Goal: Information Seeking & Learning: Learn about a topic

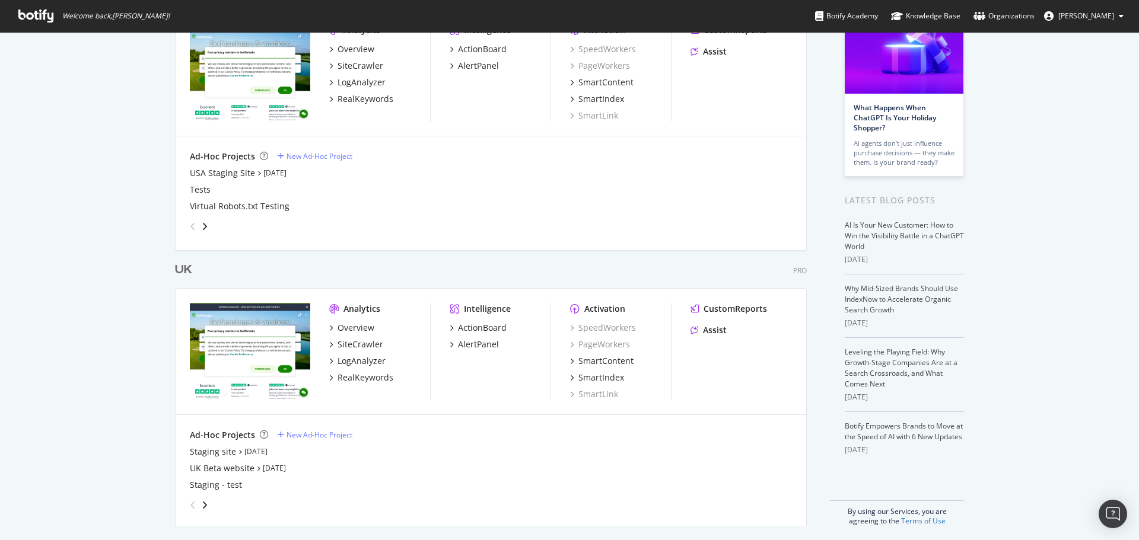
scroll to position [111, 0]
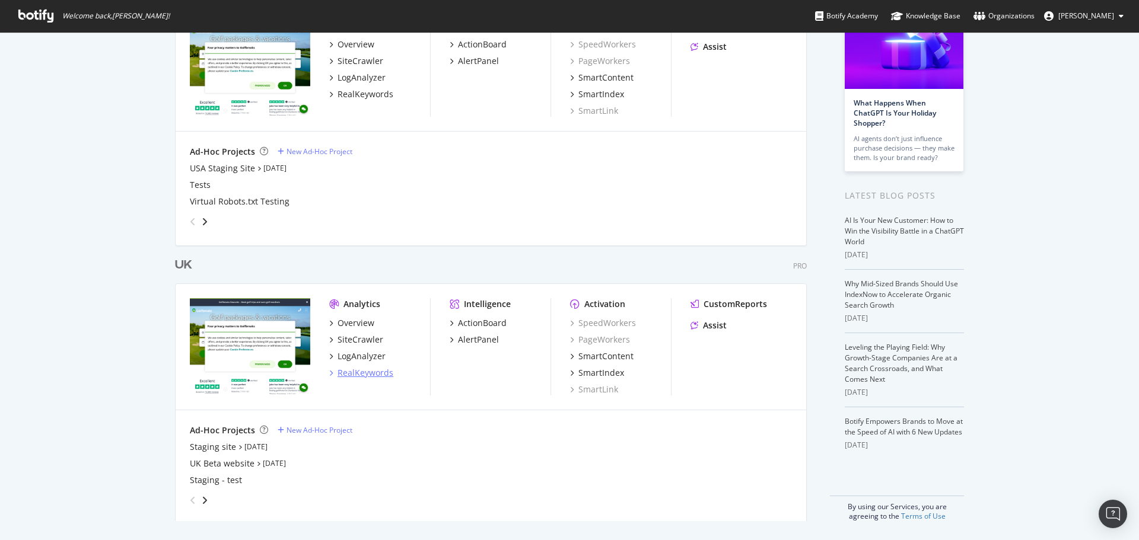
click at [354, 371] on div "RealKeywords" at bounding box center [366, 373] width 56 height 12
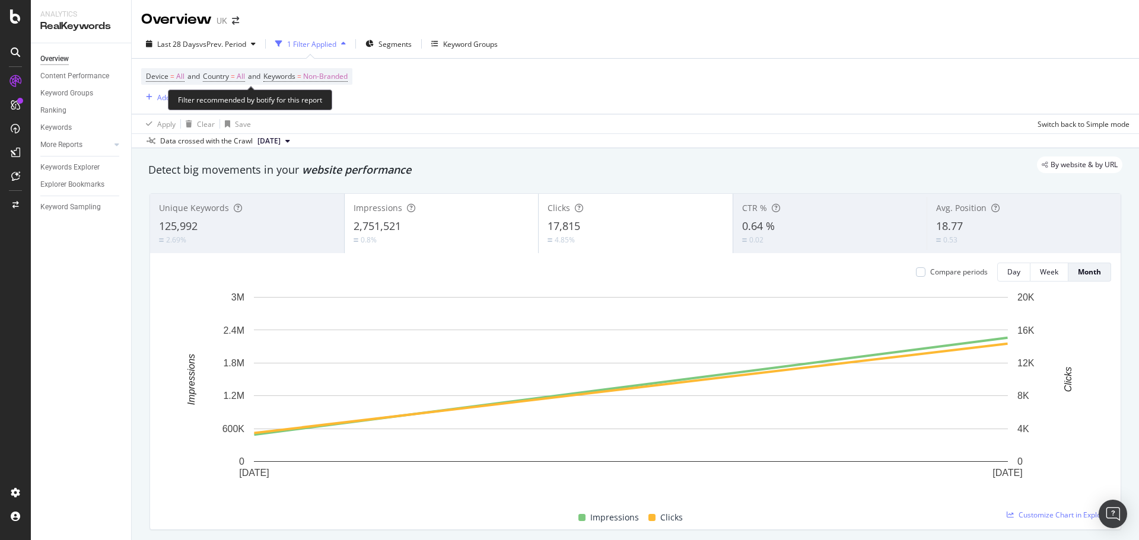
drag, startPoint x: 317, startPoint y: 74, endPoint x: 330, endPoint y: 93, distance: 22.9
click at [317, 74] on span "Non-Branded" at bounding box center [325, 76] width 44 height 17
click at [341, 101] on div "button" at bounding box center [337, 104] width 14 height 7
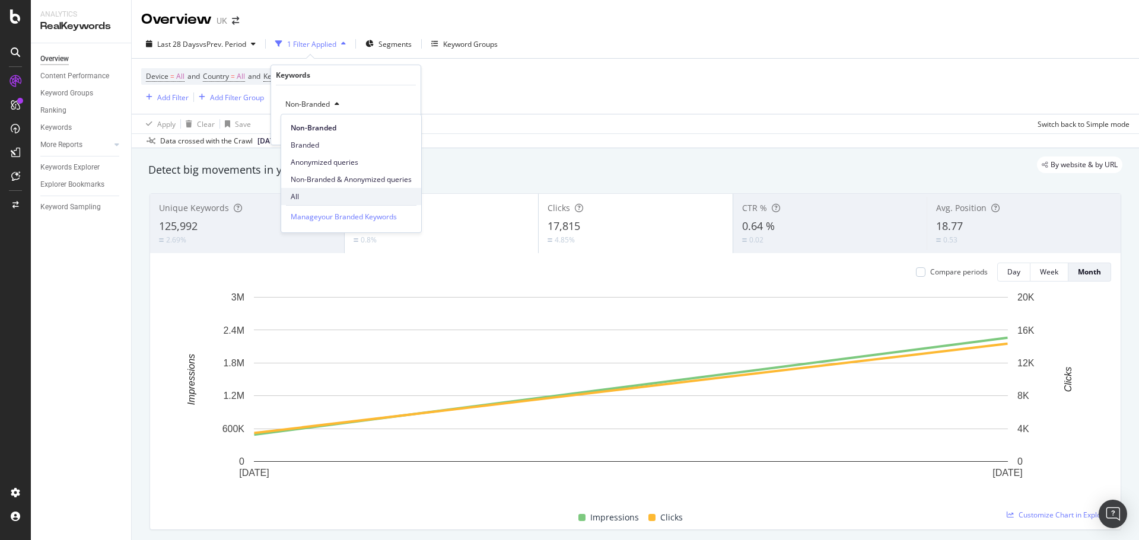
click at [308, 193] on span "All" at bounding box center [351, 197] width 121 height 11
click at [395, 133] on div "Apply" at bounding box center [402, 130] width 18 height 10
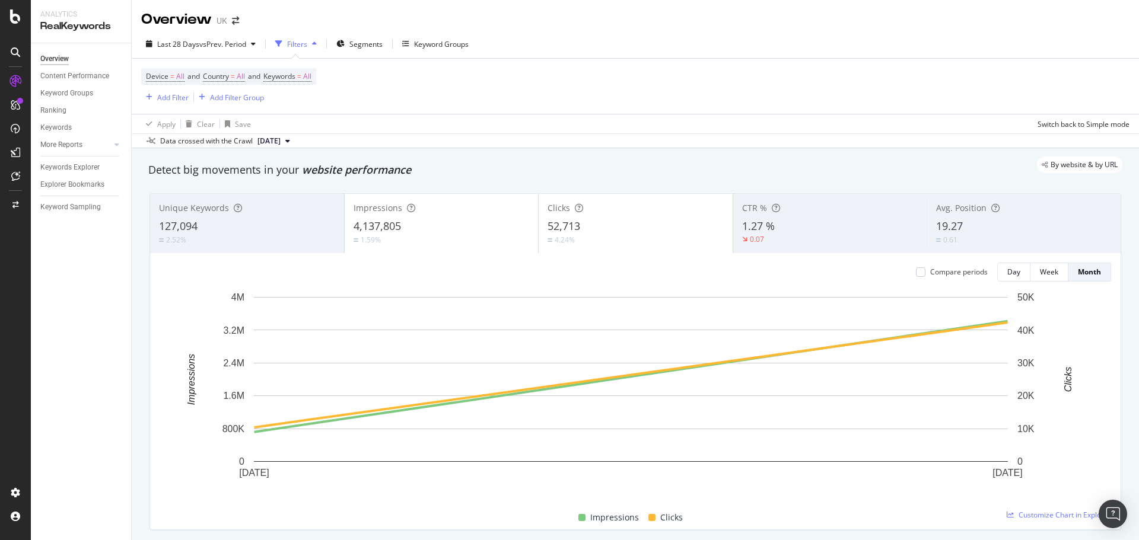
click at [432, 202] on div "Impressions" at bounding box center [442, 208] width 176 height 12
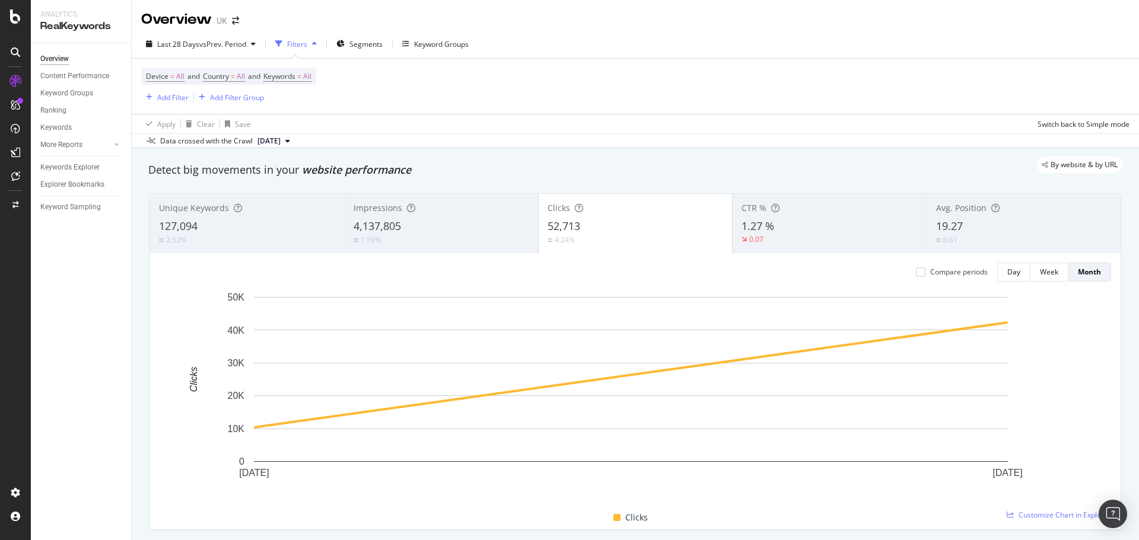
click at [174, 105] on div "Device = All and Country = All and Keywords = All Add Filter Add Filter Group" at bounding box center [635, 86] width 988 height 55
click at [177, 99] on div "Add Filter" at bounding box center [172, 98] width 31 height 10
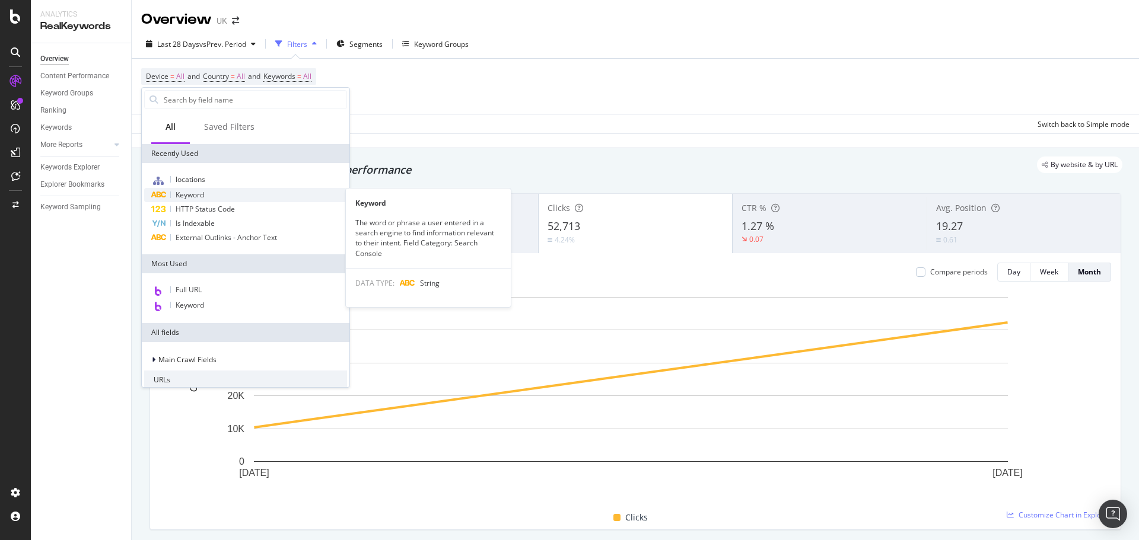
click at [194, 192] on span "Keyword" at bounding box center [190, 195] width 28 height 10
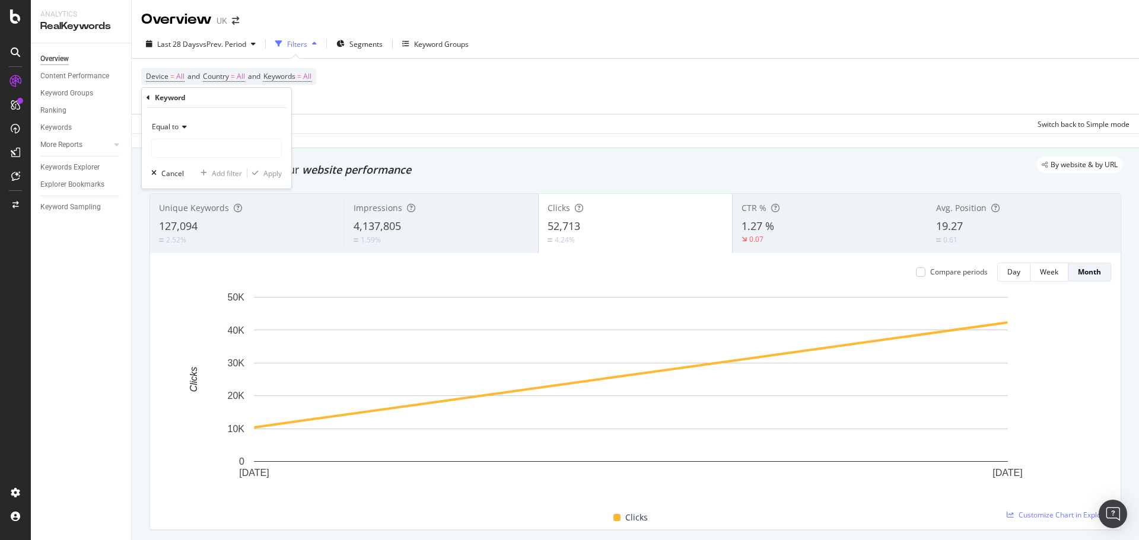
click at [150, 100] on div "Keyword" at bounding box center [217, 98] width 140 height 20
click at [148, 98] on icon at bounding box center [149, 97] width 4 height 7
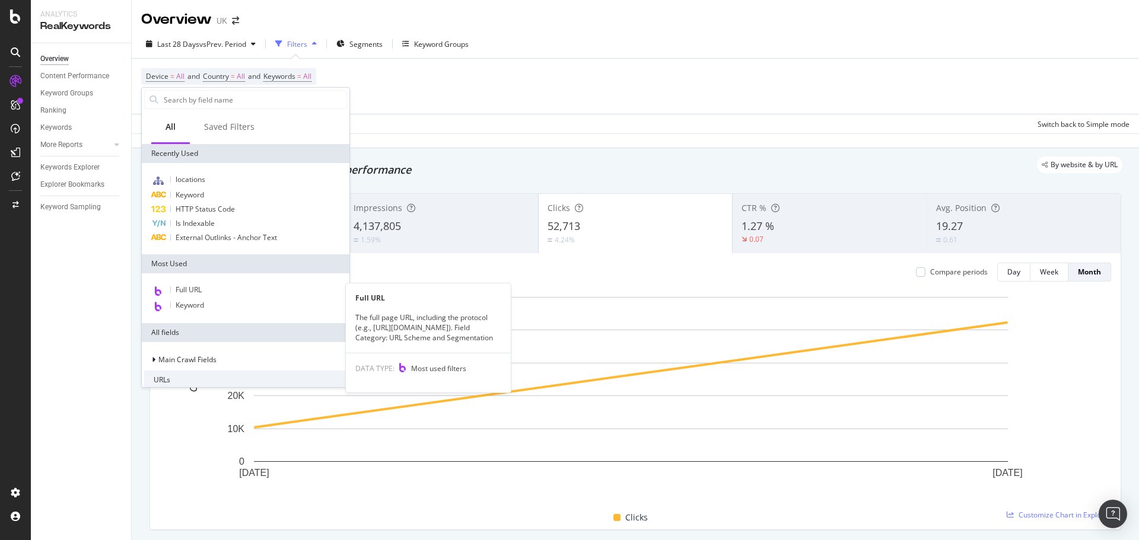
click at [203, 291] on div "Full URL" at bounding box center [245, 290] width 203 height 15
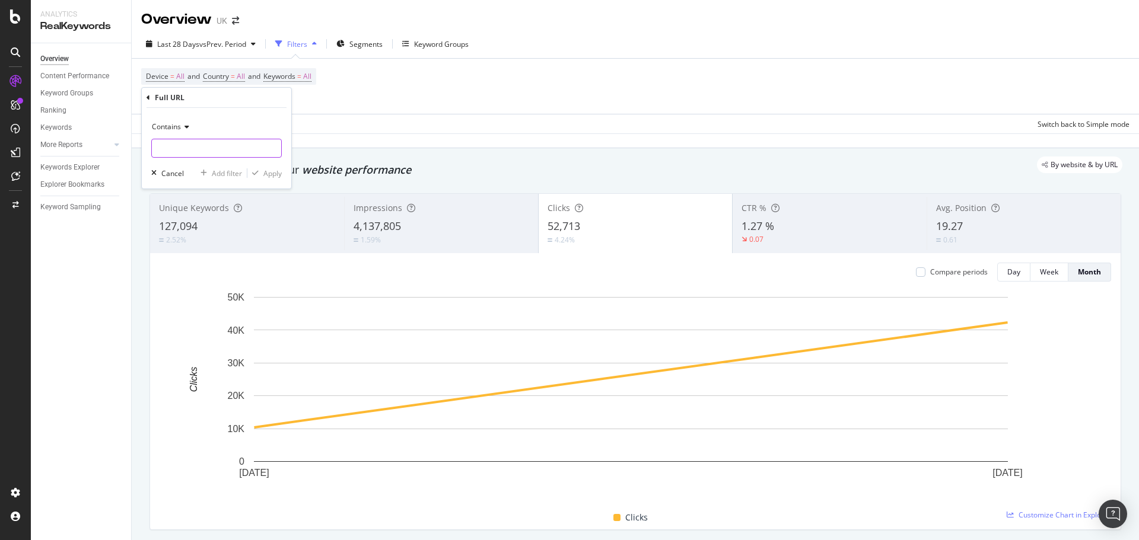
click at [205, 149] on input "text" at bounding box center [216, 148] width 129 height 19
click at [178, 126] on span "Contains" at bounding box center [166, 127] width 29 height 10
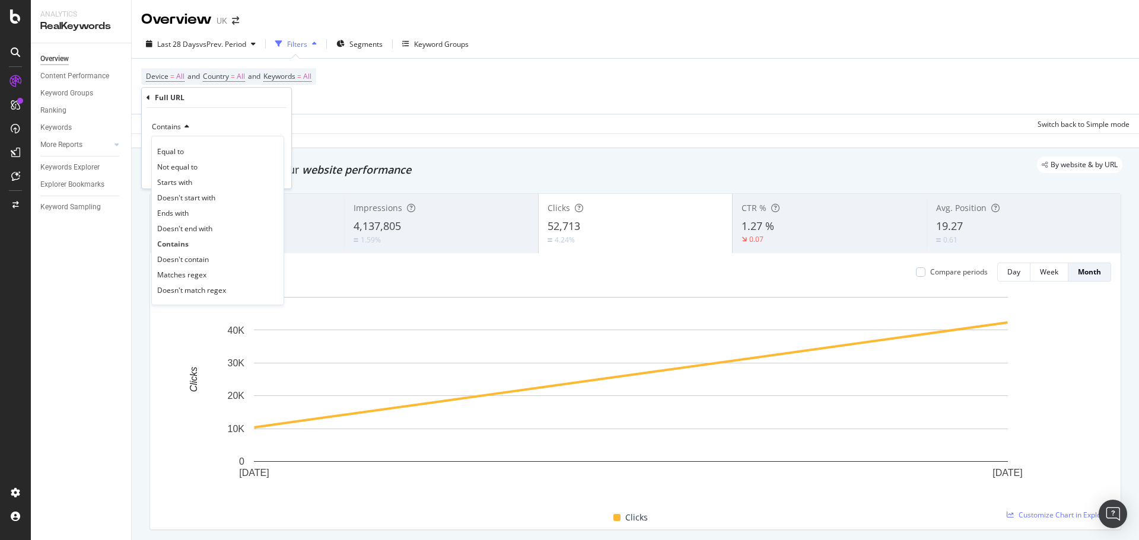
click at [226, 117] on div "Contains Equal to Not equal to Starts with Doesn't start with Ends with Doesn't…" at bounding box center [216, 148] width 149 height 81
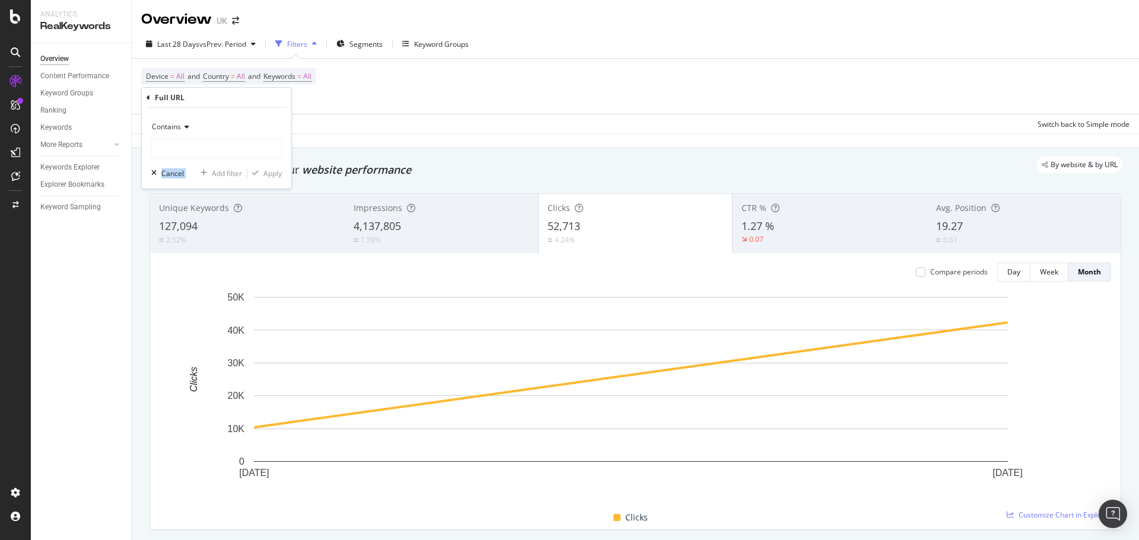
click at [201, 163] on div "Contains Cancel Add filter Apply" at bounding box center [216, 148] width 149 height 81
click at [210, 144] on input "text" at bounding box center [216, 148] width 129 height 19
type input "collections/all-inclusive-golf-holidays/"
click at [274, 176] on div "Apply" at bounding box center [272, 173] width 18 height 10
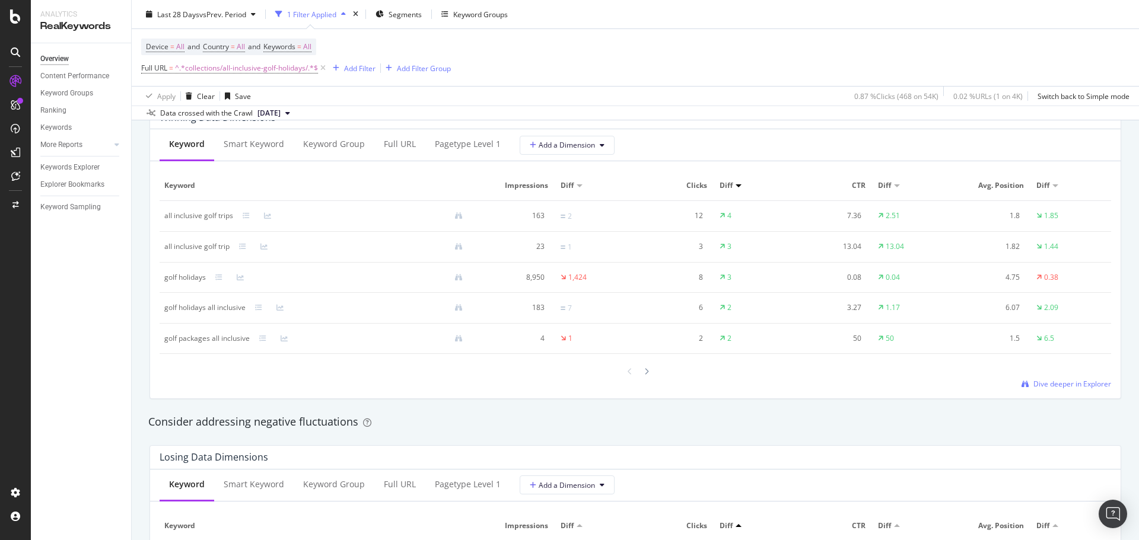
scroll to position [1068, 0]
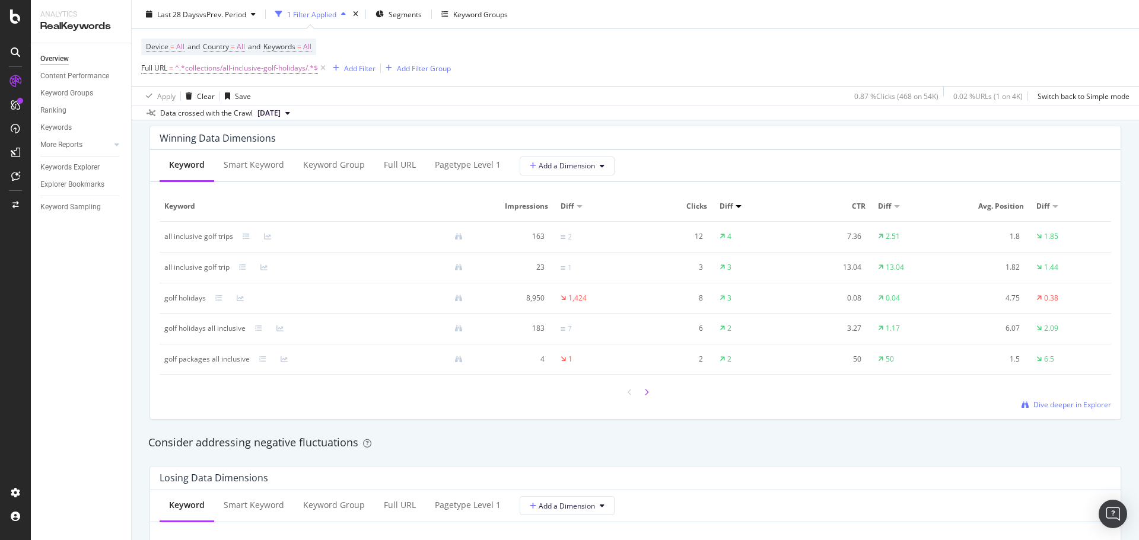
click at [644, 392] on icon at bounding box center [646, 392] width 5 height 7
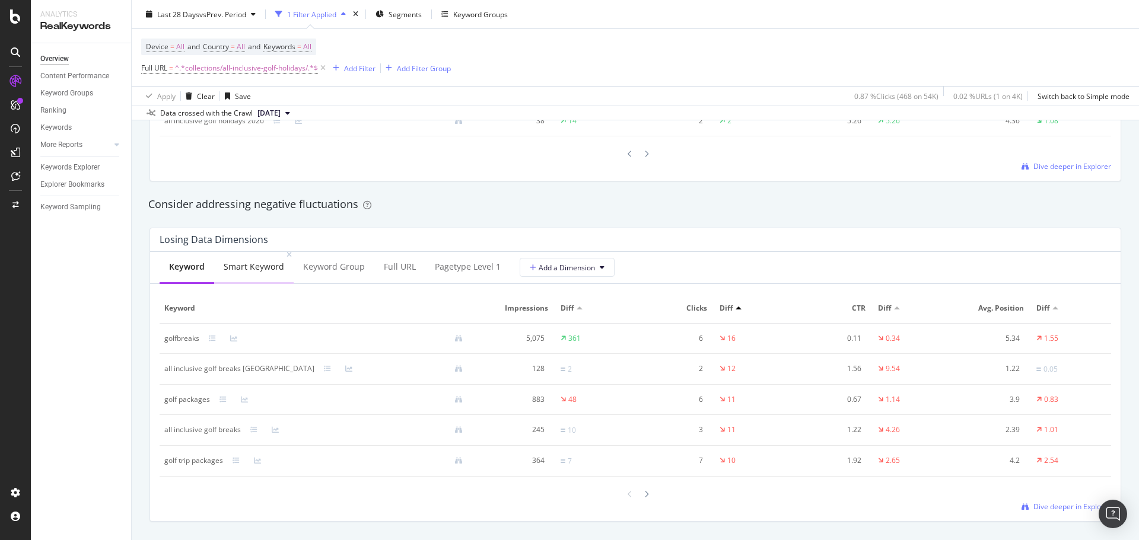
scroll to position [1424, 0]
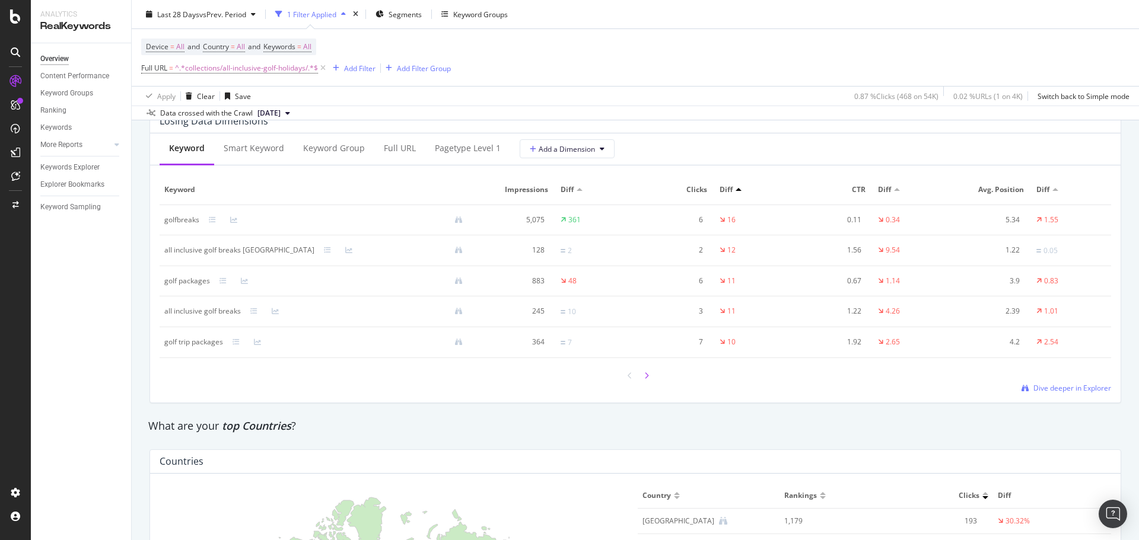
click at [645, 381] on div at bounding box center [646, 376] width 11 height 16
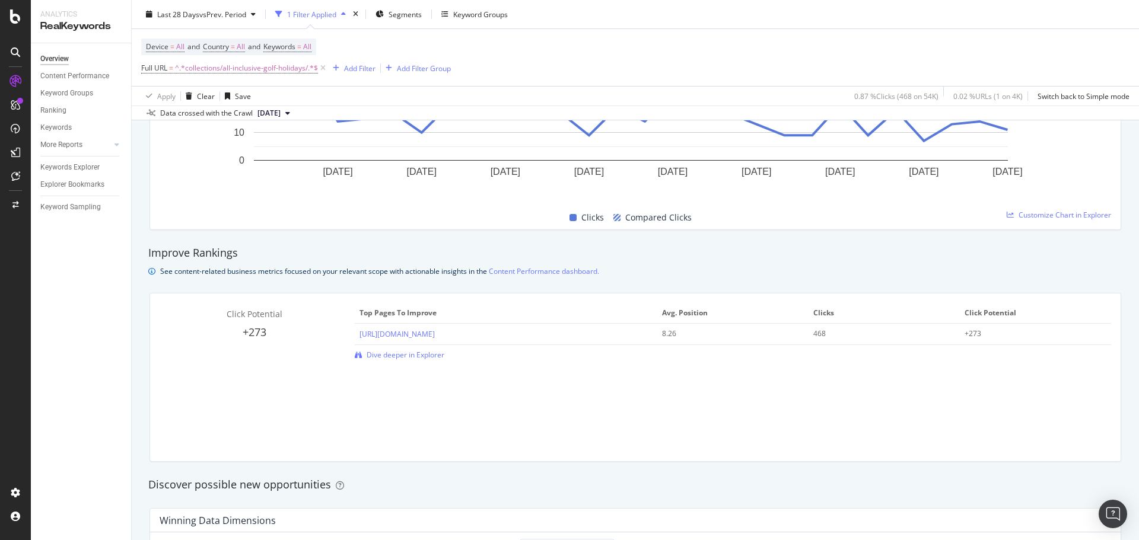
scroll to position [653, 0]
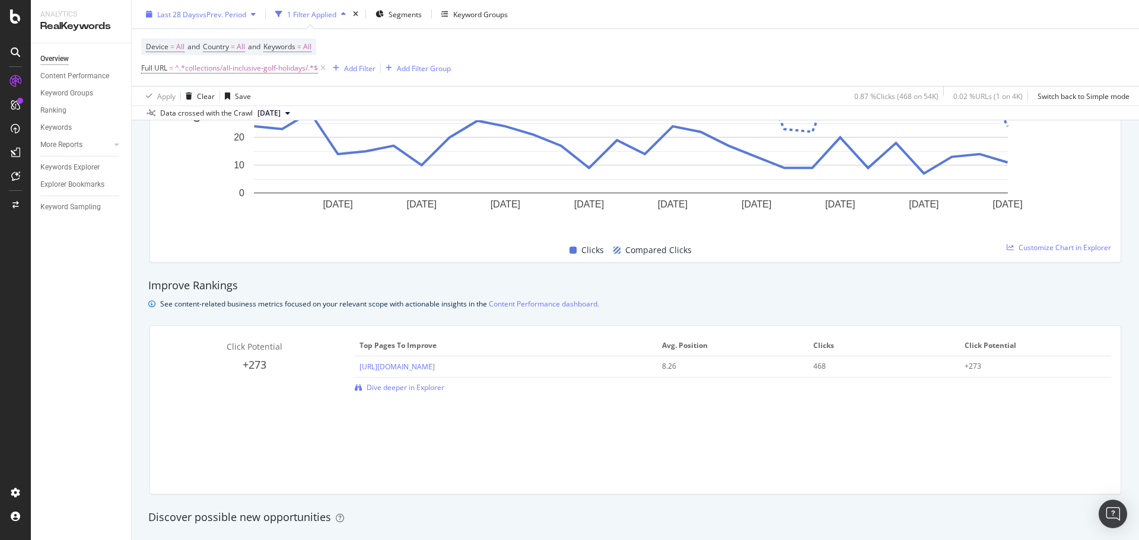
click at [223, 17] on span "vs Prev. Period" at bounding box center [222, 14] width 47 height 10
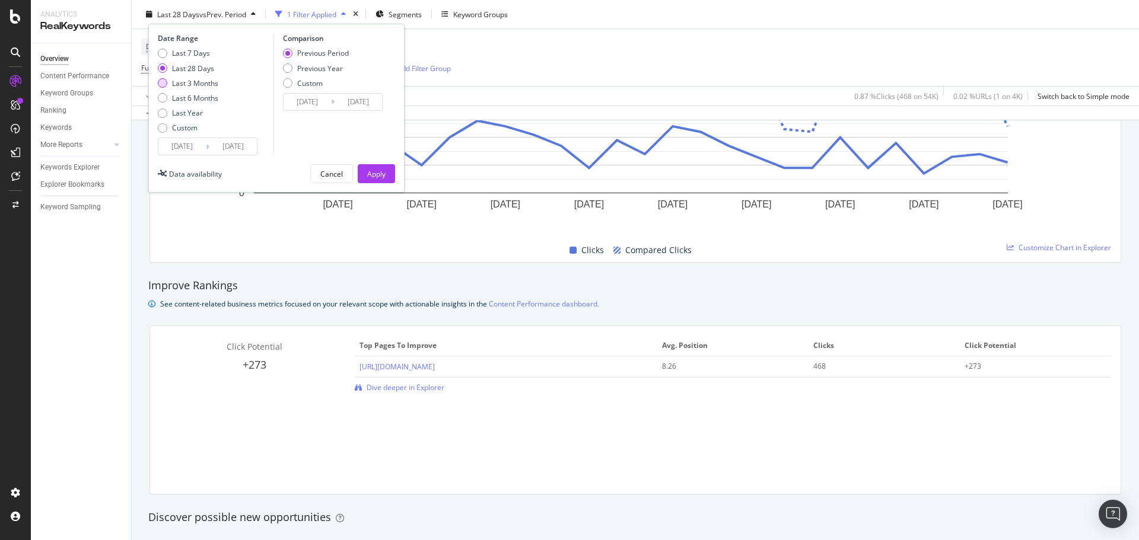
click at [212, 79] on div "Last 3 Months" at bounding box center [195, 83] width 46 height 10
type input "[DATE]"
click at [335, 67] on div "Previous Year" at bounding box center [320, 68] width 46 height 10
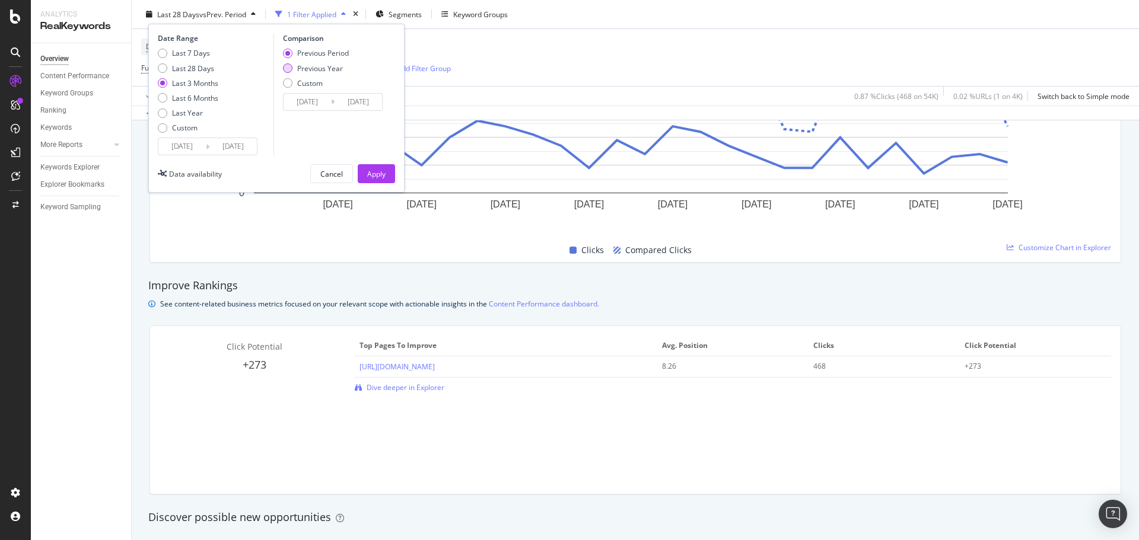
type input "[DATE]"
click at [385, 171] on div "Apply" at bounding box center [376, 173] width 18 height 10
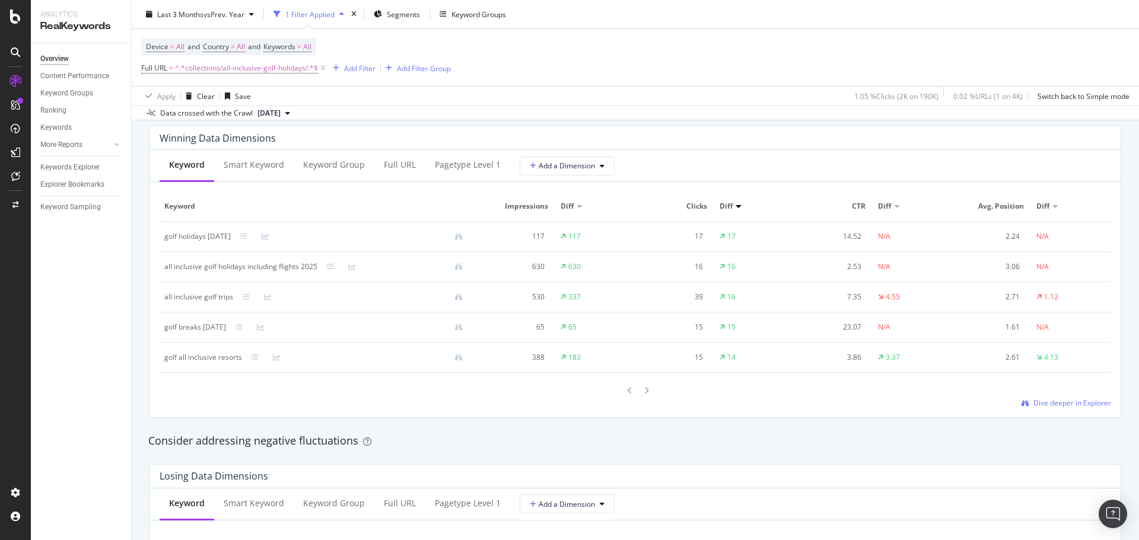
scroll to position [1305, 0]
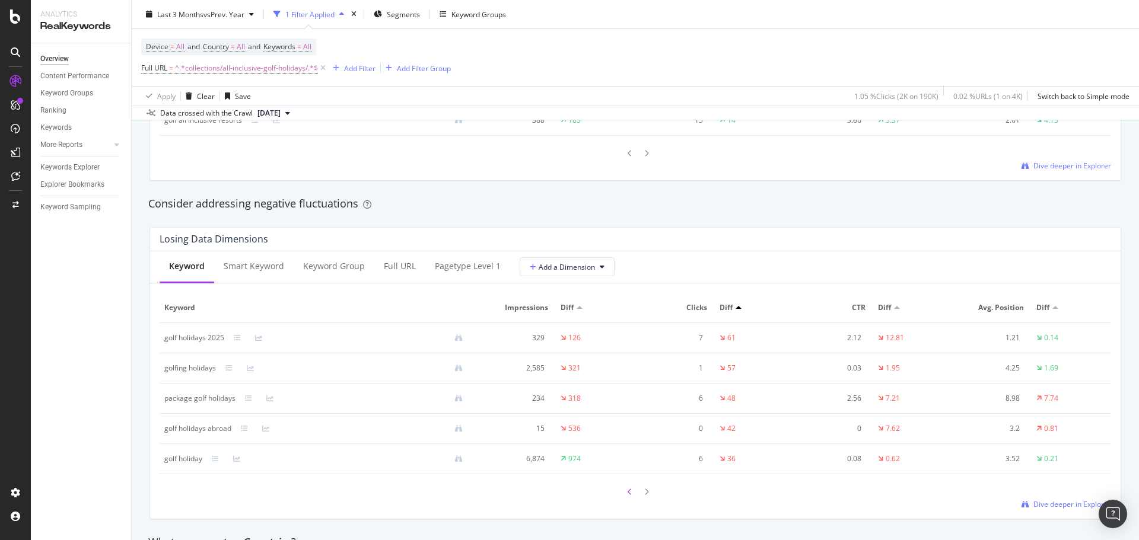
click at [625, 495] on div at bounding box center [630, 492] width 11 height 16
click at [628, 494] on icon at bounding box center [630, 492] width 5 height 7
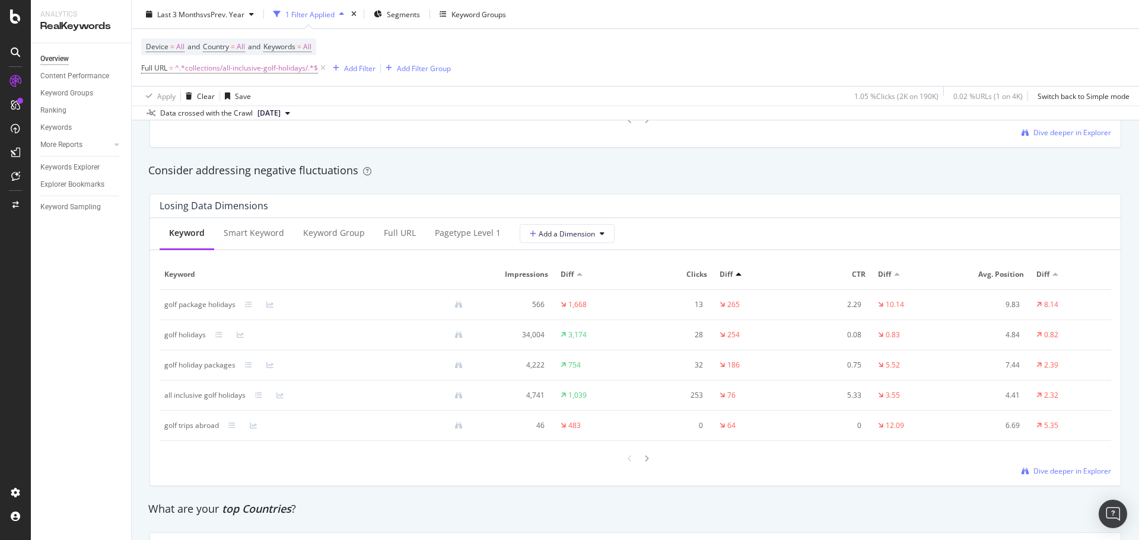
scroll to position [1364, 0]
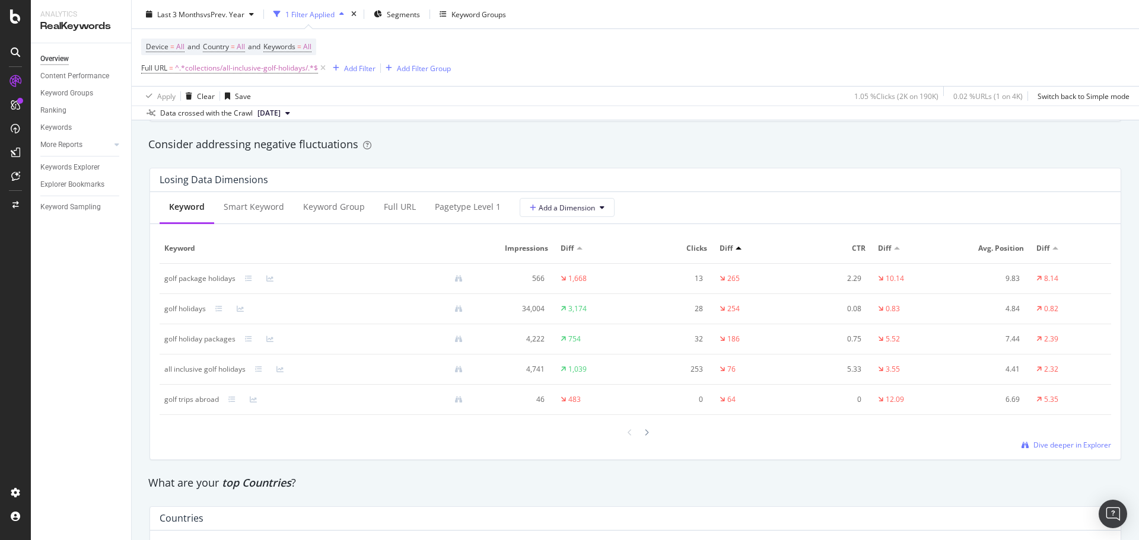
click at [285, 365] on div "all inclusive golf holidays" at bounding box center [318, 369] width 308 height 11
click at [281, 370] on icon at bounding box center [279, 369] width 7 height 7
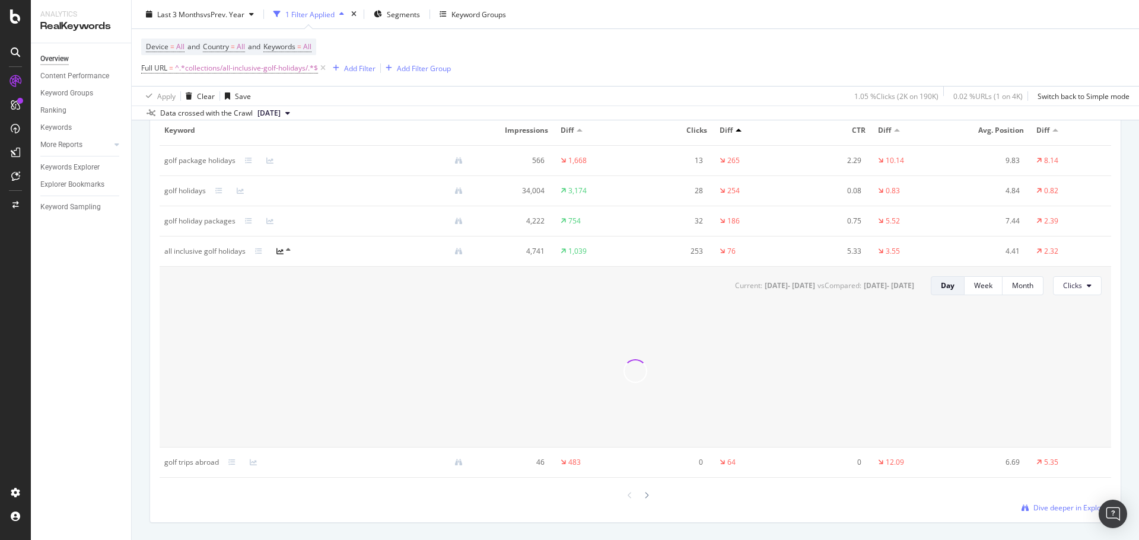
scroll to position [1483, 0]
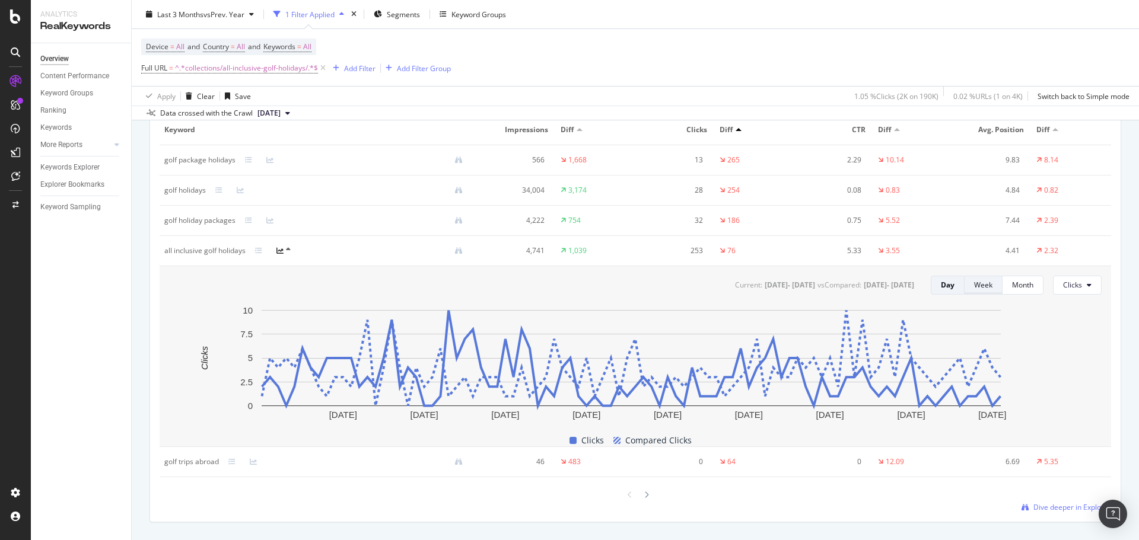
click at [975, 292] on div "Week" at bounding box center [983, 285] width 18 height 17
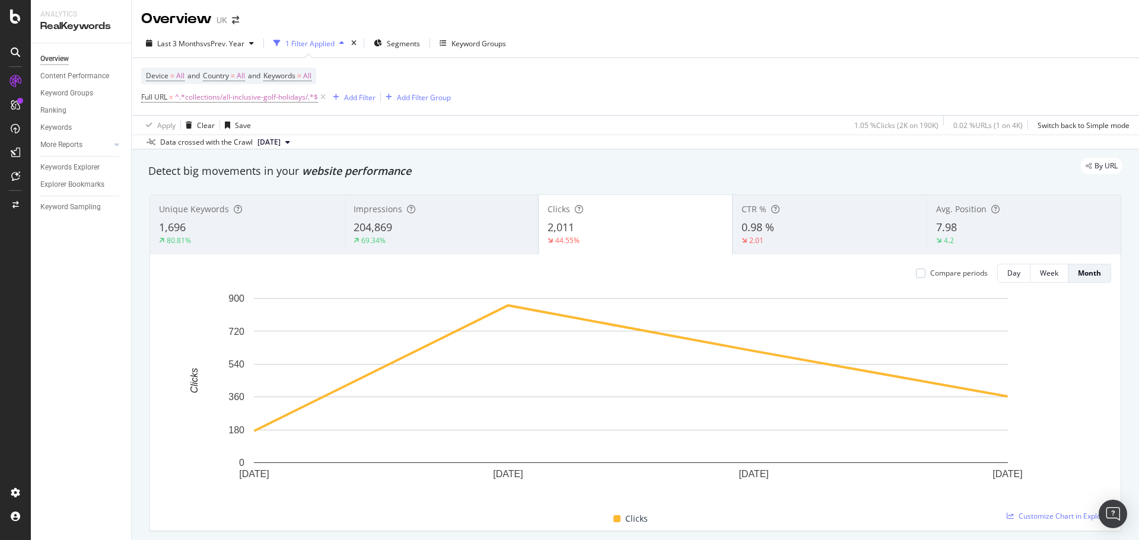
scroll to position [0, 0]
click at [253, 103] on span "^.*collections/all-inclusive-golf-holidays/.*$" at bounding box center [246, 98] width 143 height 17
click at [194, 147] on input "collections/all-inclusive-golf-holidays/" at bounding box center [208, 147] width 112 height 19
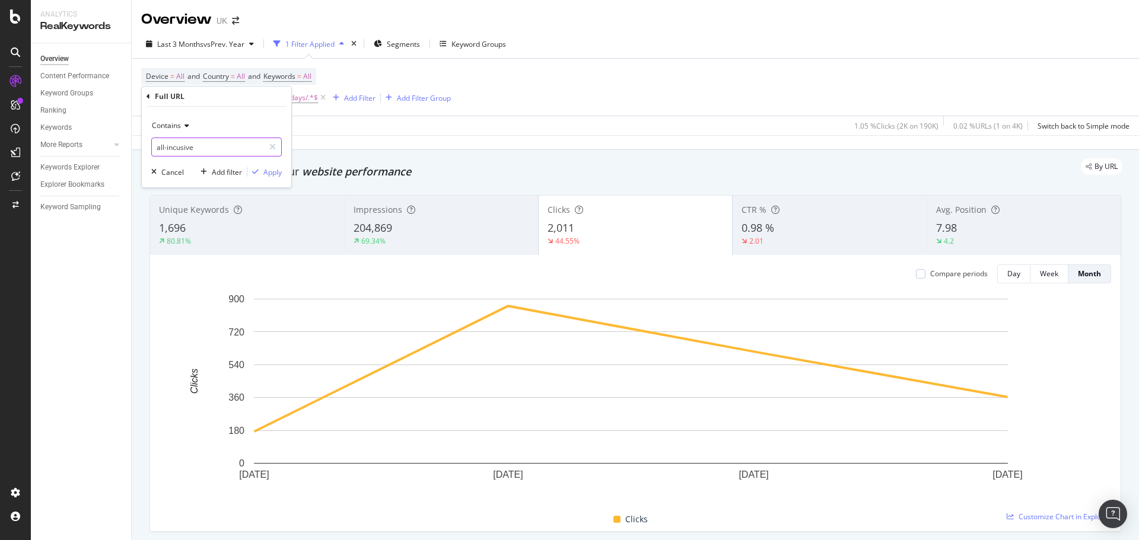
click at [176, 148] on input "all-incusive" at bounding box center [208, 147] width 112 height 19
type input "all-inclusive"
drag, startPoint x: 272, startPoint y: 178, endPoint x: 288, endPoint y: 187, distance: 18.3
click at [273, 178] on button "Apply" at bounding box center [264, 172] width 34 height 12
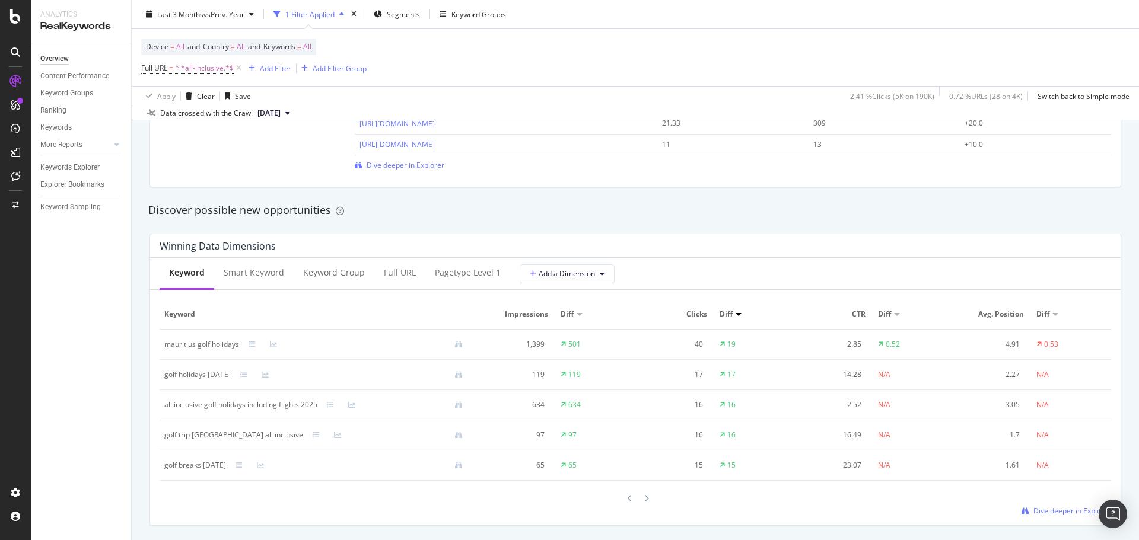
scroll to position [1068, 0]
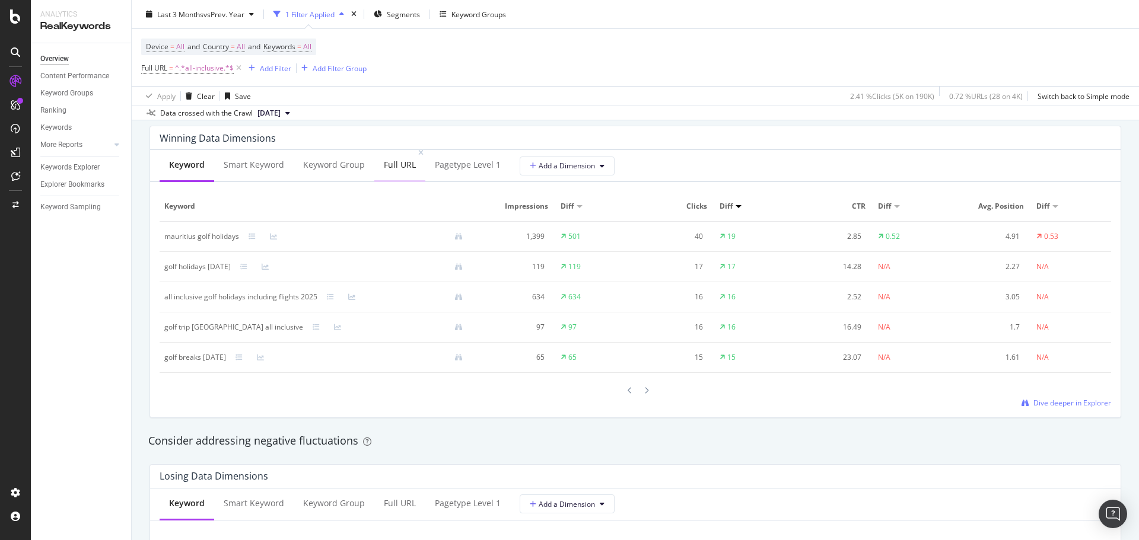
click at [393, 160] on div "Full URL" at bounding box center [400, 165] width 32 height 12
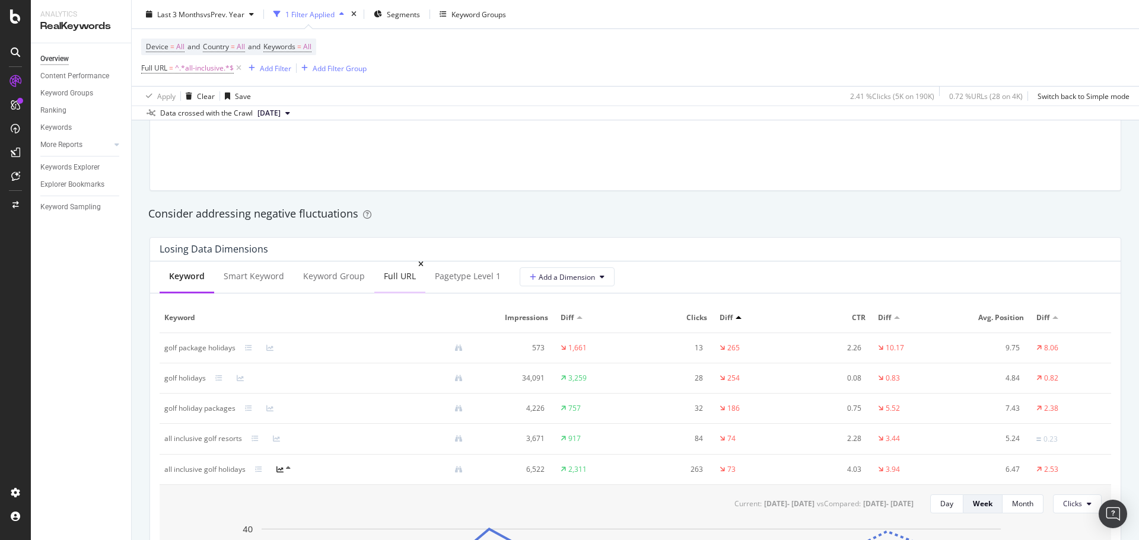
scroll to position [1305, 0]
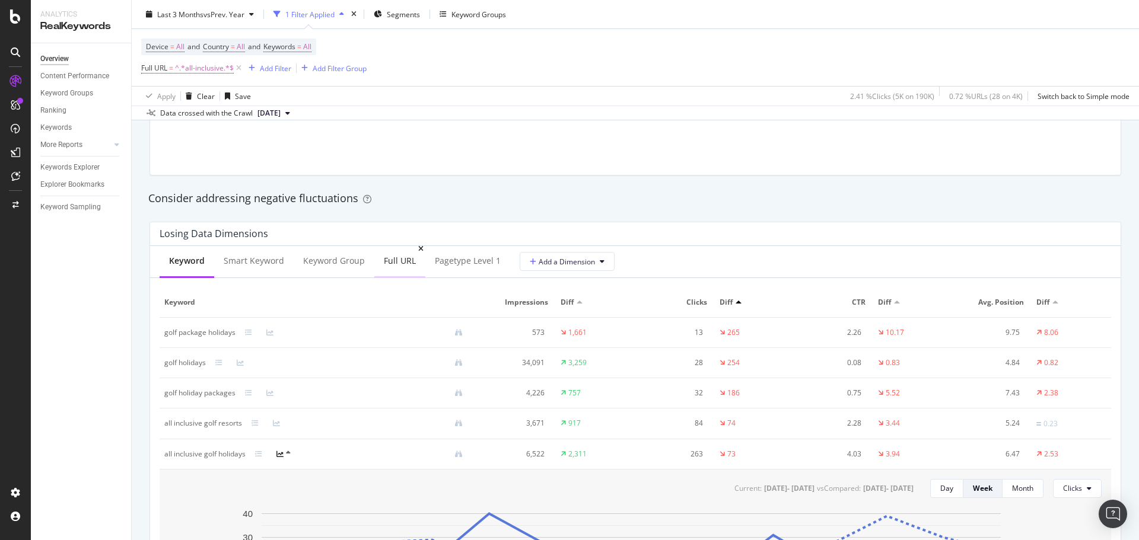
click at [396, 250] on div "Full URL" at bounding box center [399, 262] width 51 height 33
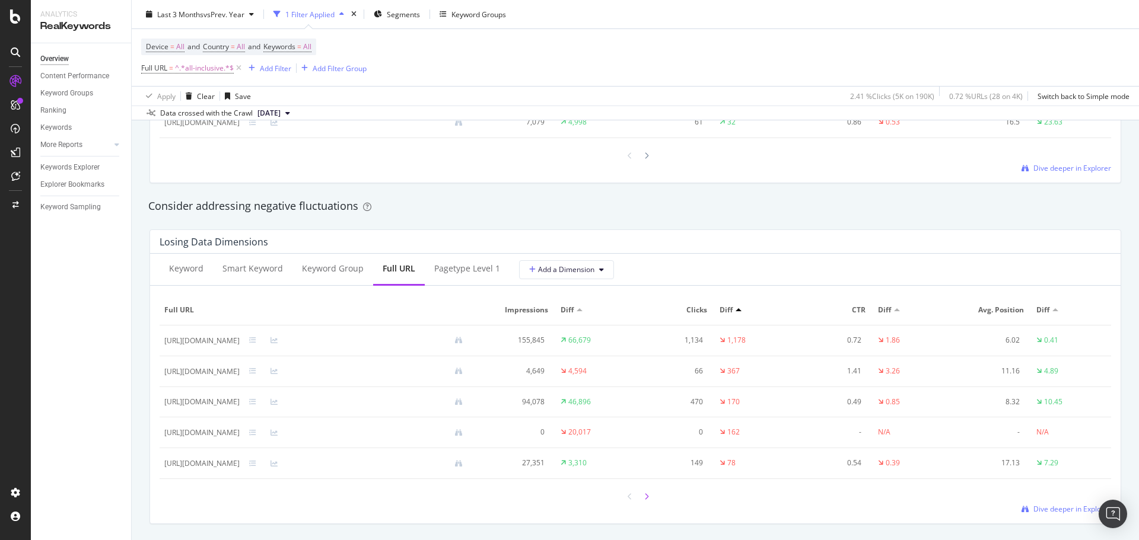
click at [644, 498] on div at bounding box center [646, 497] width 11 height 16
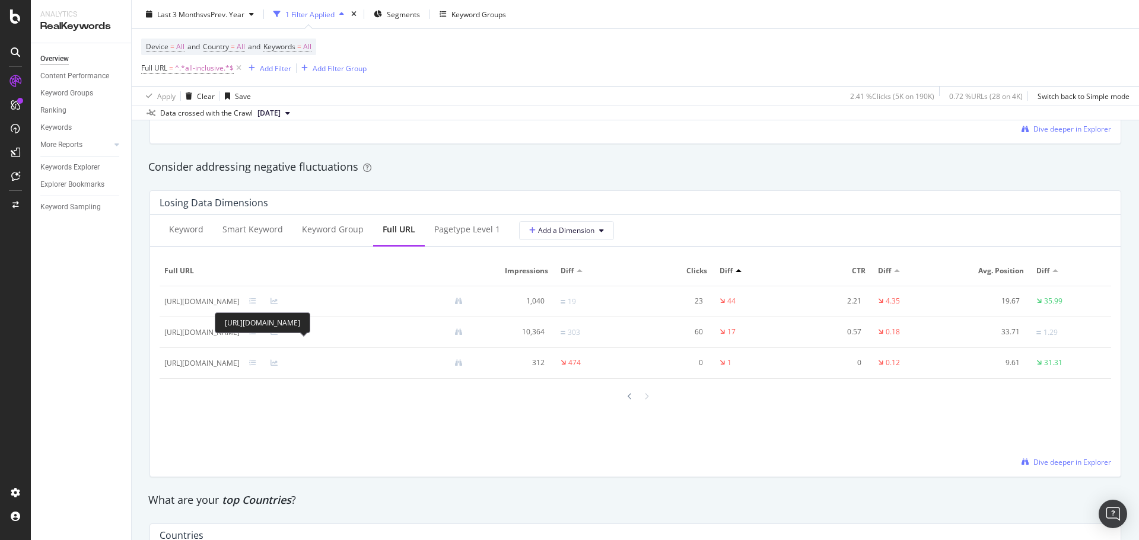
scroll to position [1364, 0]
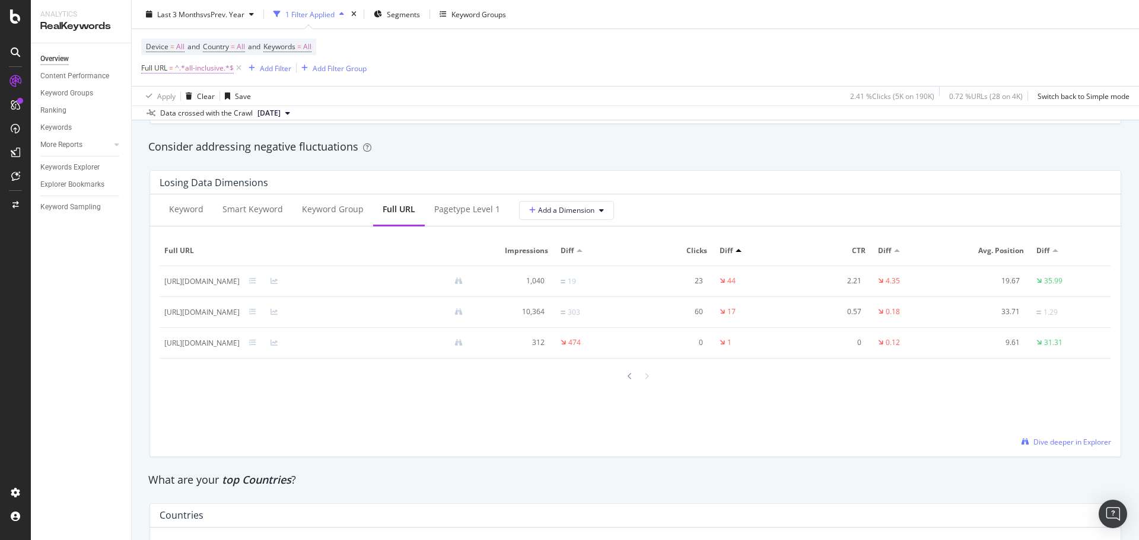
click at [196, 65] on span "^.*all-inclusive.*$" at bounding box center [204, 68] width 59 height 17
click at [475, 142] on div "Consider addressing negative fluctuations" at bounding box center [635, 146] width 974 height 15
click at [625, 377] on div at bounding box center [630, 376] width 11 height 16
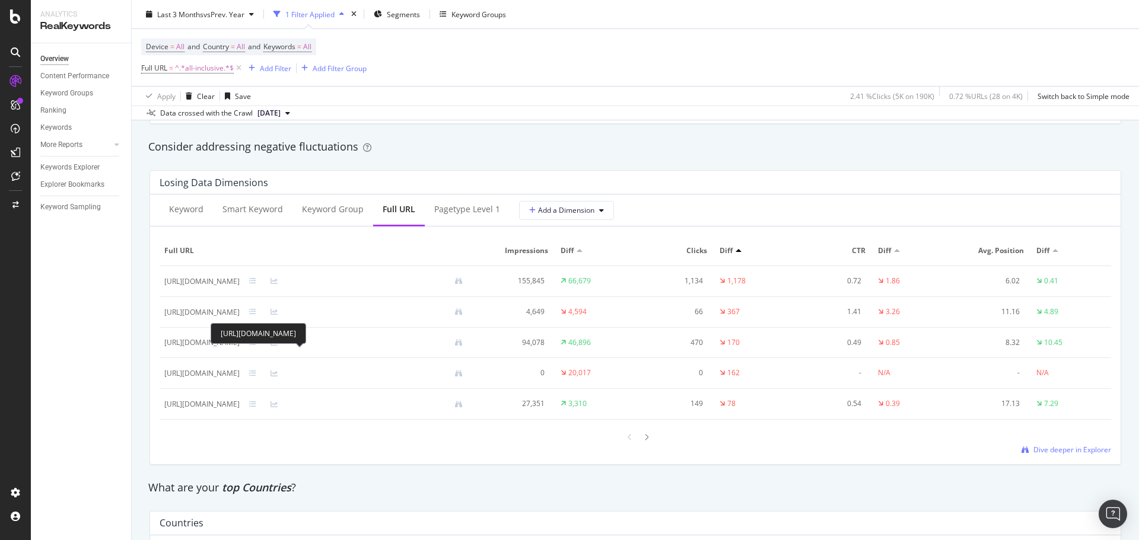
scroll to position [1068, 0]
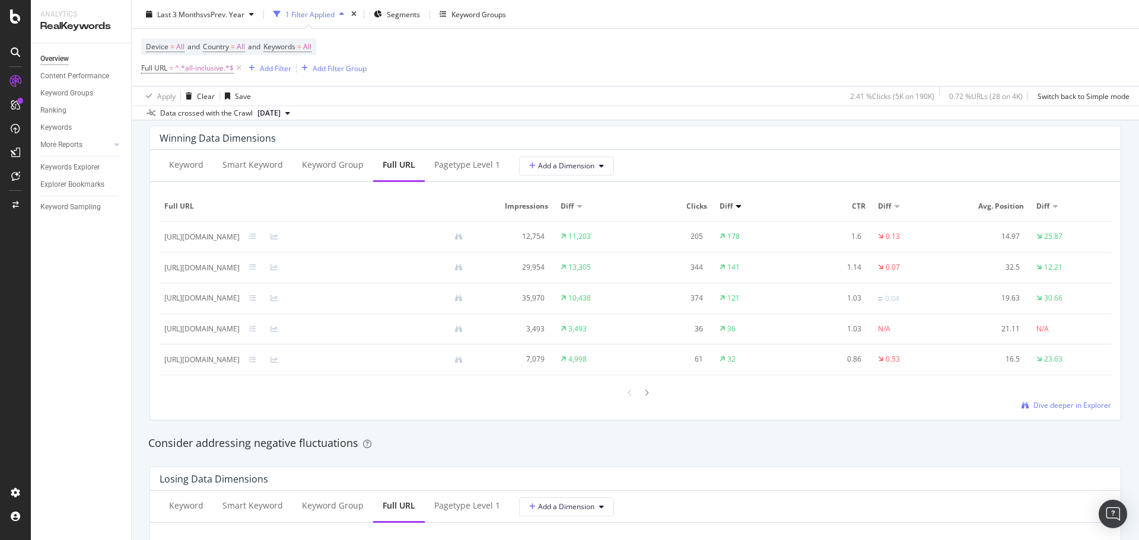
click at [619, 396] on div at bounding box center [635, 393] width 33 height 16
click at [641, 395] on div at bounding box center [646, 393] width 11 height 16
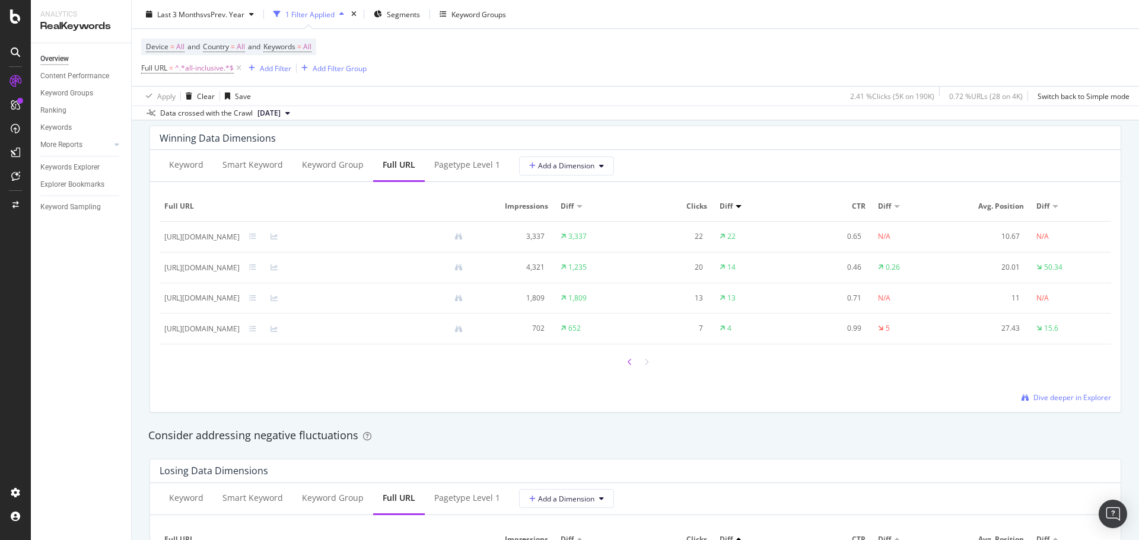
click at [626, 367] on div at bounding box center [630, 362] width 11 height 16
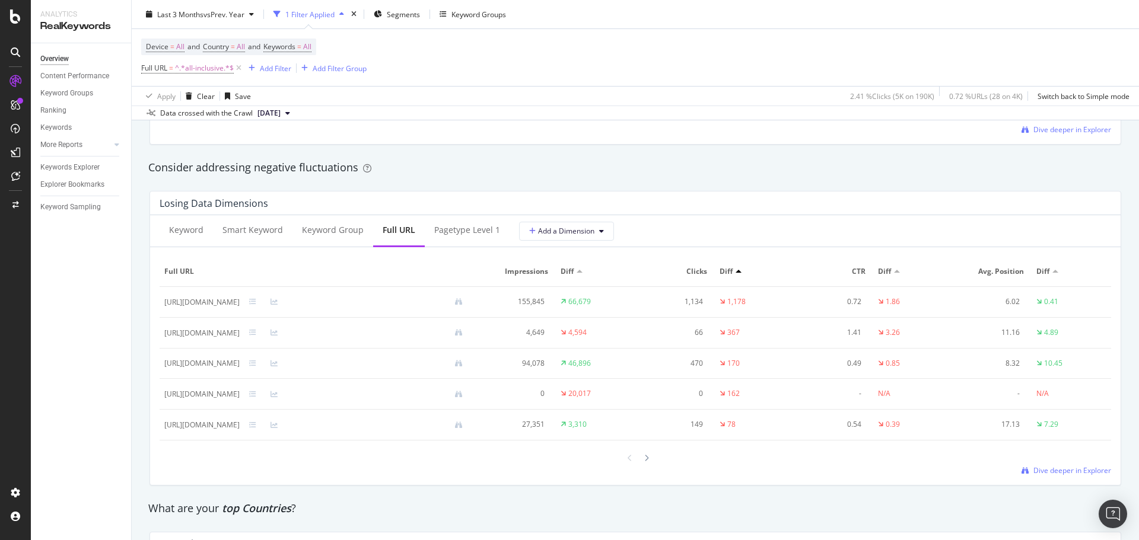
scroll to position [1364, 0]
